Goal: Check status: Check status

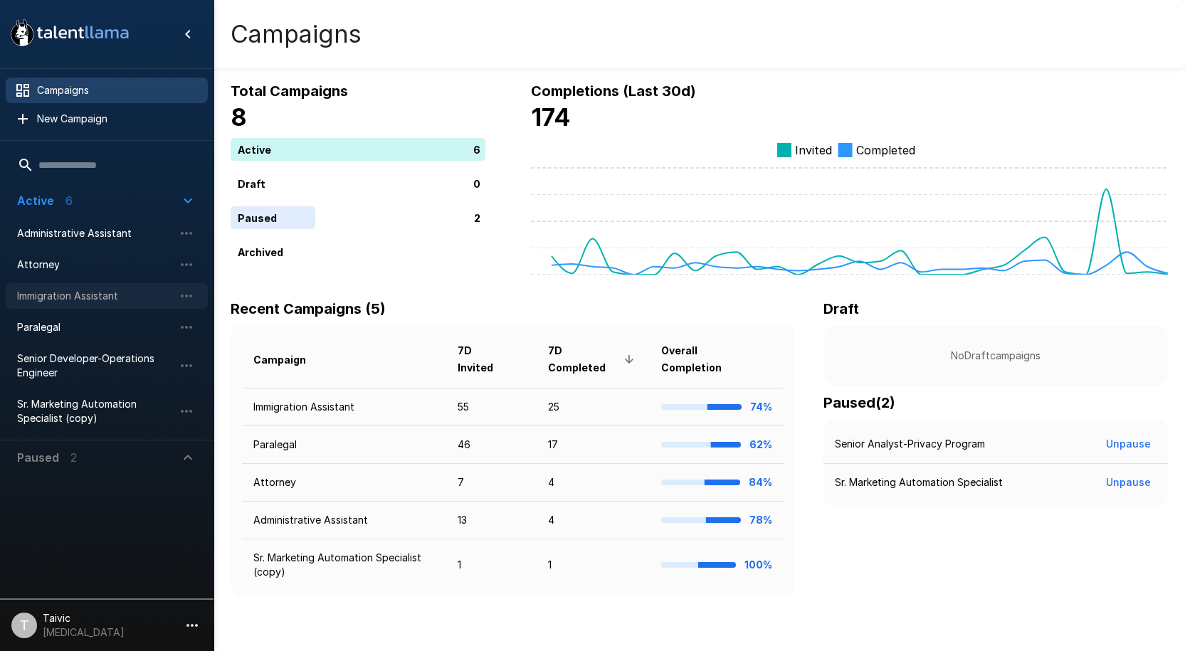
click at [118, 297] on span "Immigration Assistant" at bounding box center [95, 296] width 157 height 14
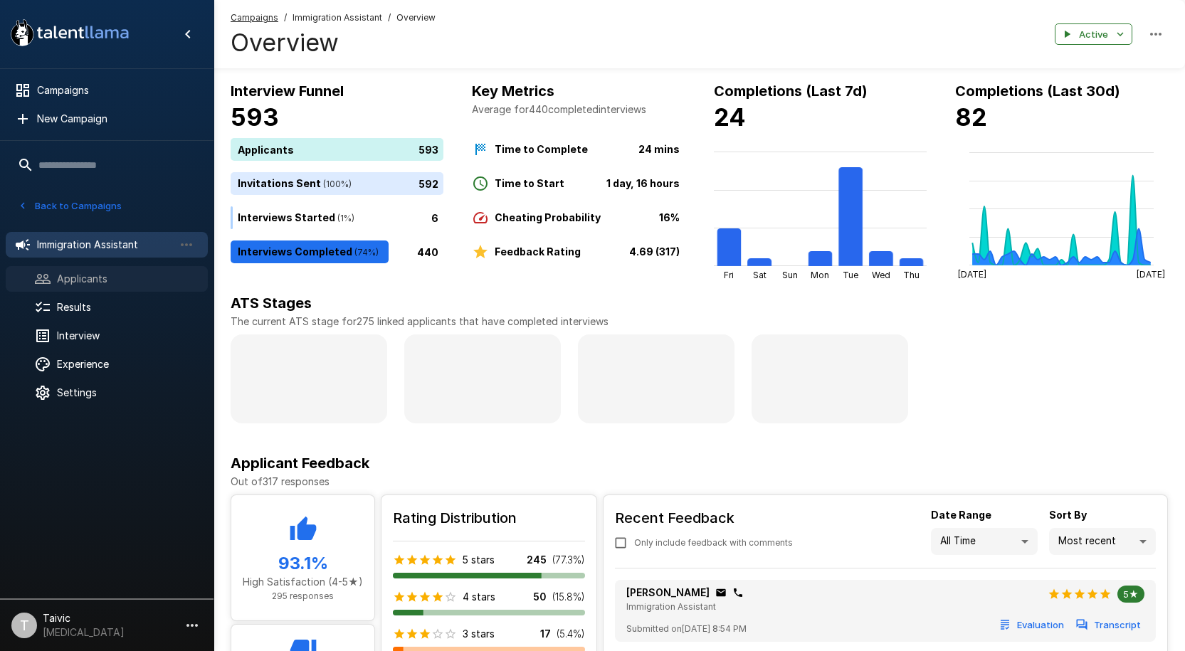
click at [84, 287] on div "Applicants" at bounding box center [107, 279] width 202 height 26
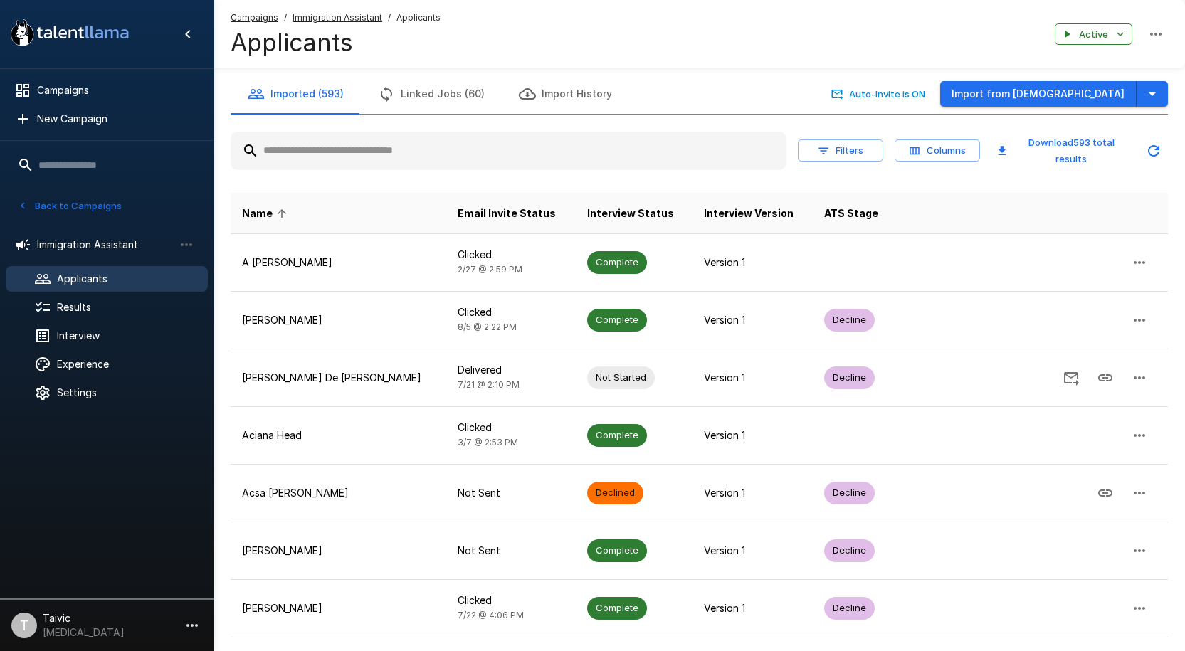
click at [499, 140] on input "text" at bounding box center [509, 151] width 556 height 26
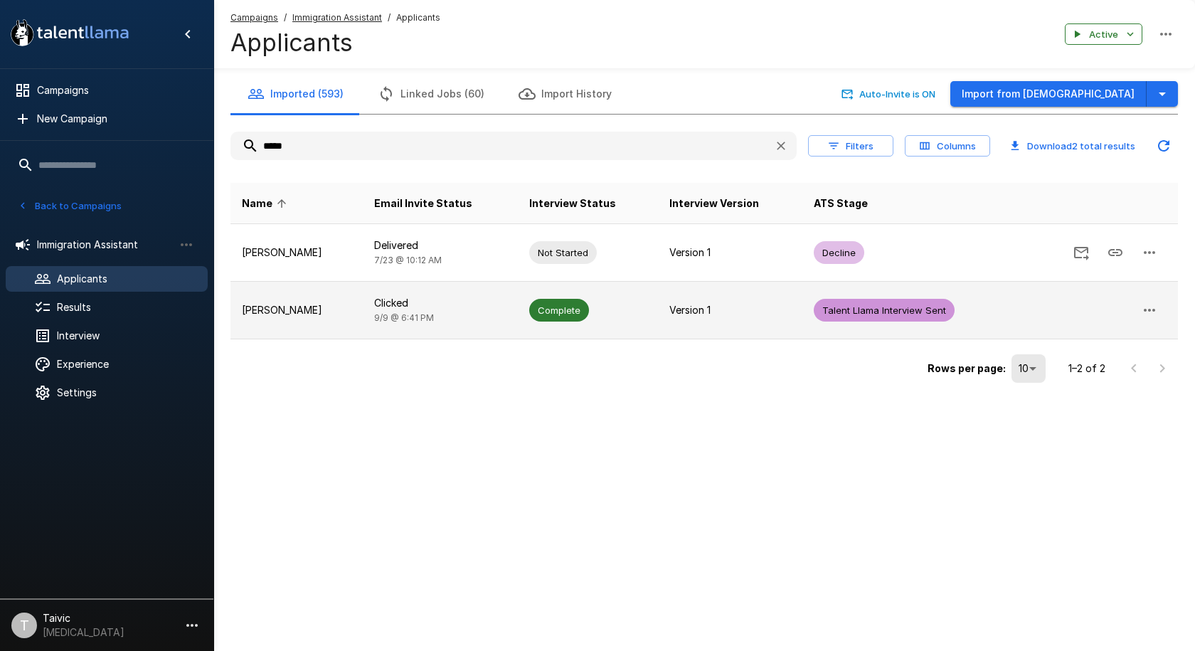
type input "*****"
click at [624, 315] on td "Complete" at bounding box center [588, 311] width 140 height 58
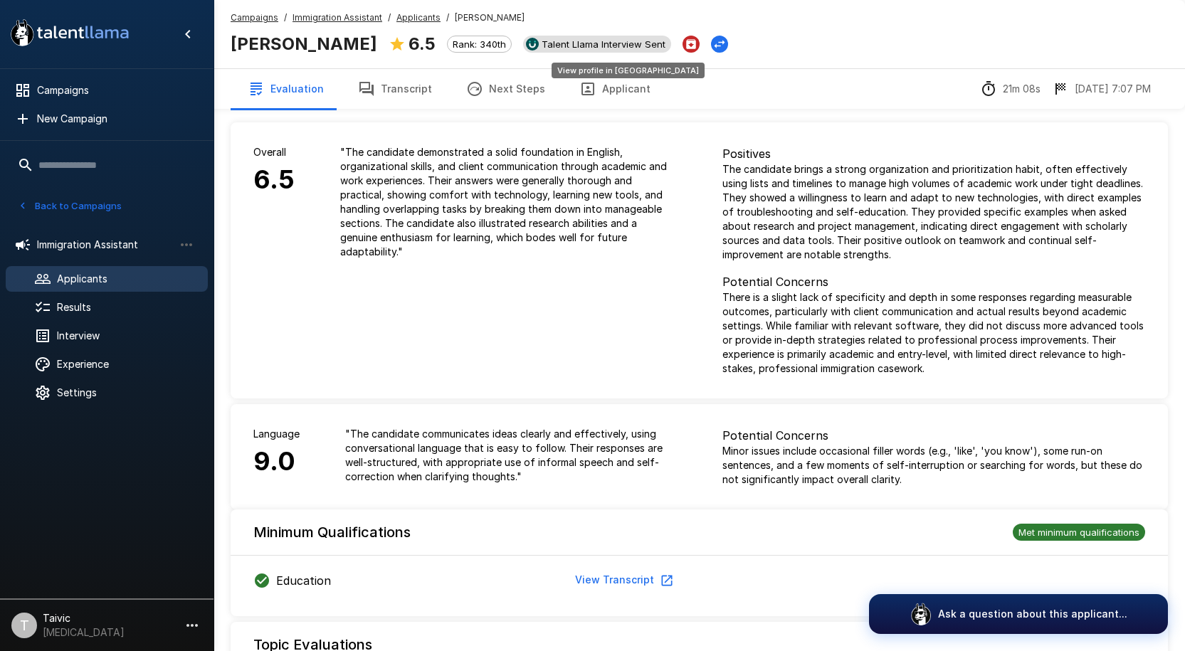
click at [573, 49] on span "Talent Llama Interview Sent" at bounding box center [603, 43] width 135 height 11
